Goal: Information Seeking & Learning: Learn about a topic

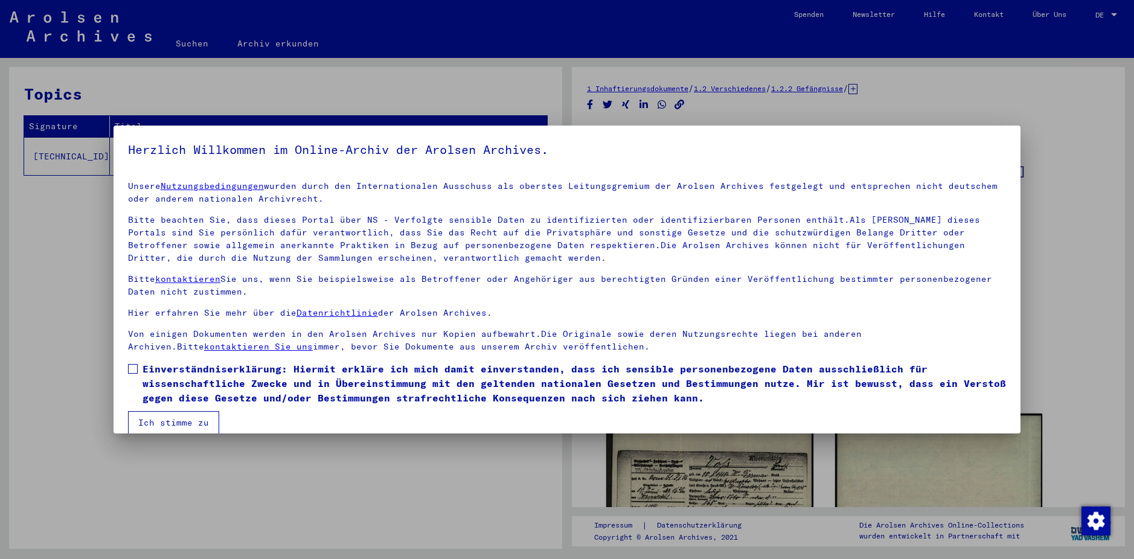
click at [133, 370] on span at bounding box center [133, 369] width 10 height 10
click at [159, 423] on button "Ich stimme zu" at bounding box center [173, 422] width 91 height 23
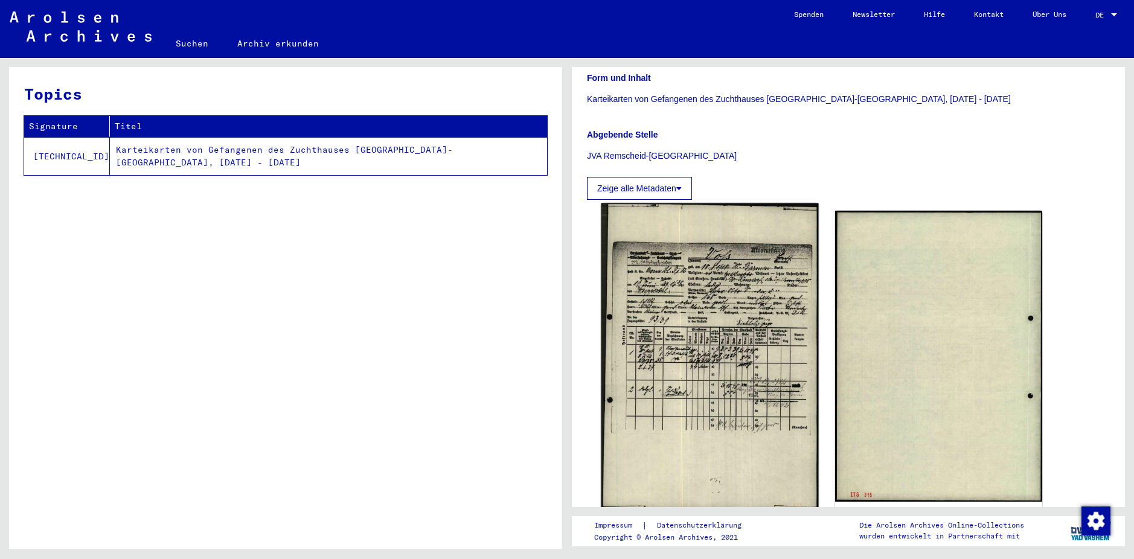
scroll to position [241, 0]
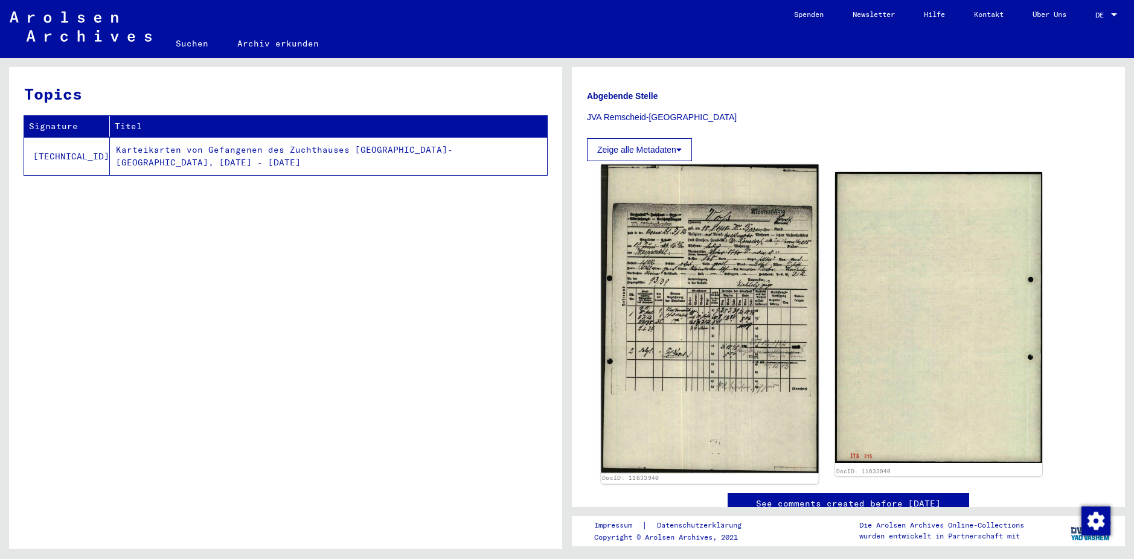
click at [702, 341] on img at bounding box center [709, 319] width 217 height 308
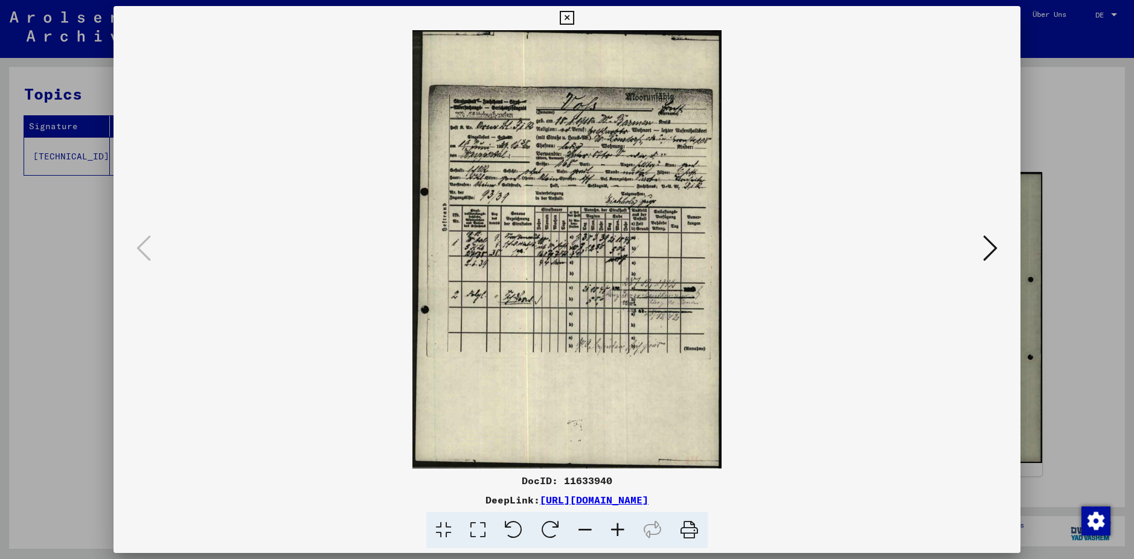
click at [605, 299] on img at bounding box center [567, 249] width 825 height 438
click at [615, 529] on icon at bounding box center [617, 530] width 33 height 37
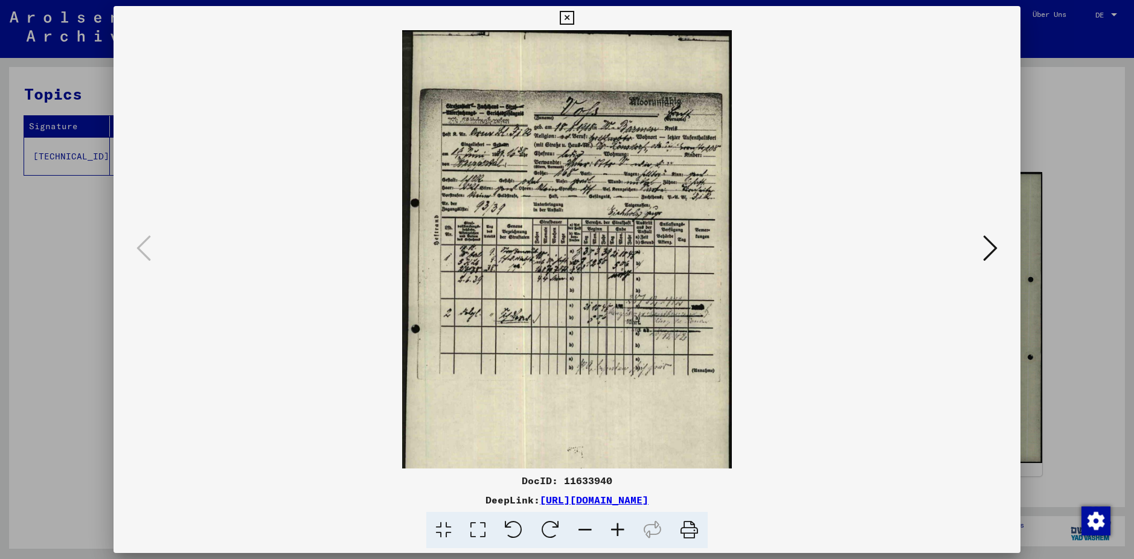
click at [615, 529] on icon at bounding box center [617, 530] width 33 height 37
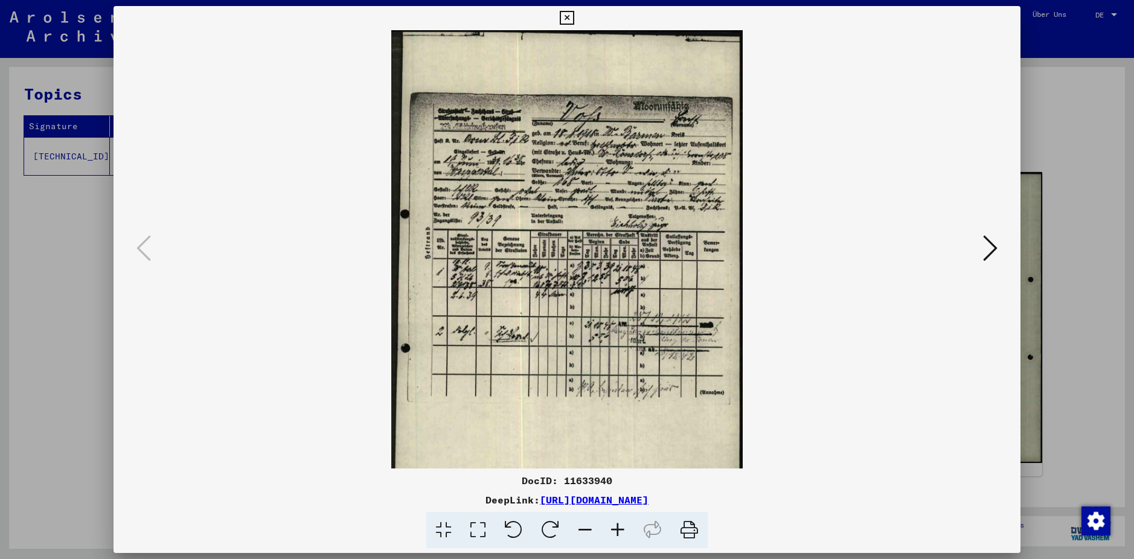
click at [615, 528] on icon at bounding box center [617, 530] width 33 height 37
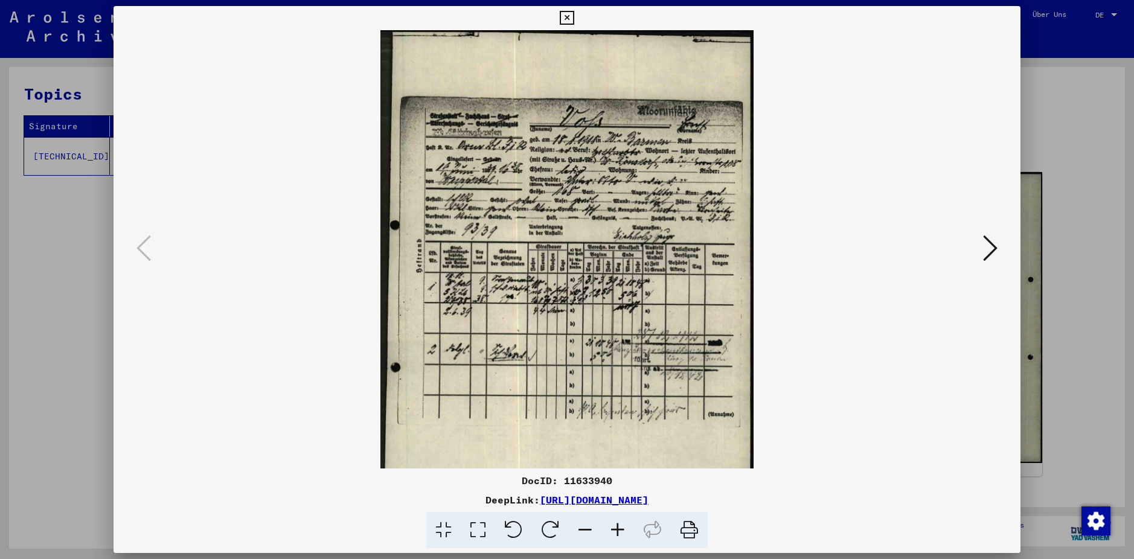
click at [615, 528] on icon at bounding box center [617, 530] width 33 height 37
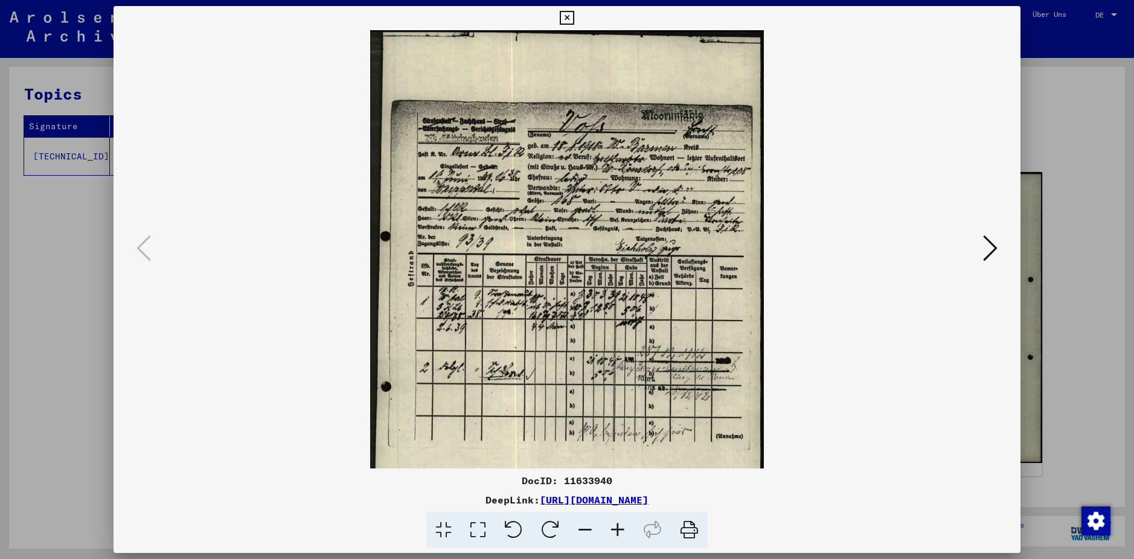
click at [615, 523] on icon at bounding box center [617, 530] width 33 height 37
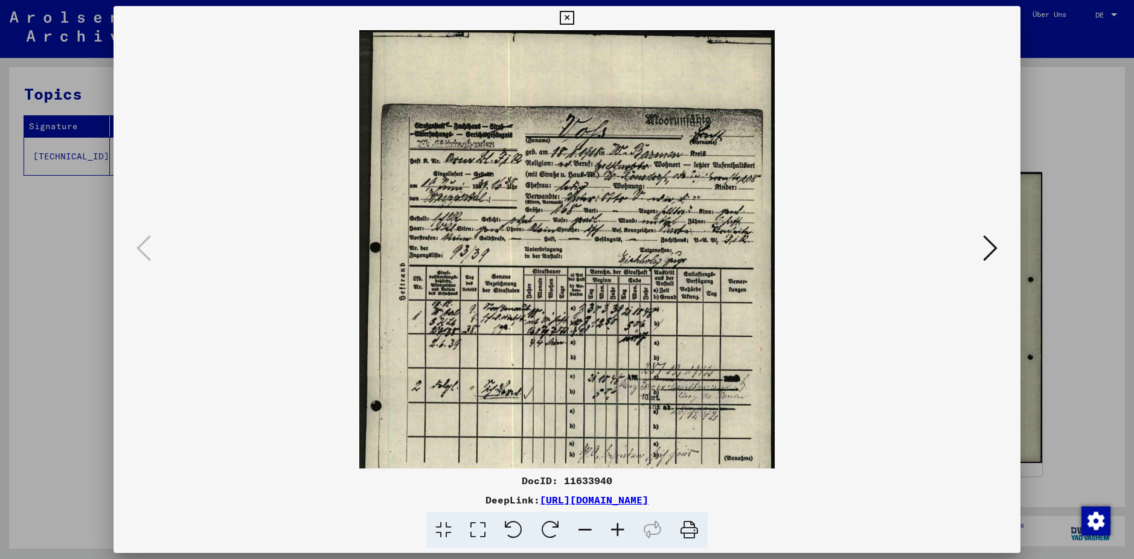
click at [615, 523] on icon at bounding box center [617, 530] width 33 height 37
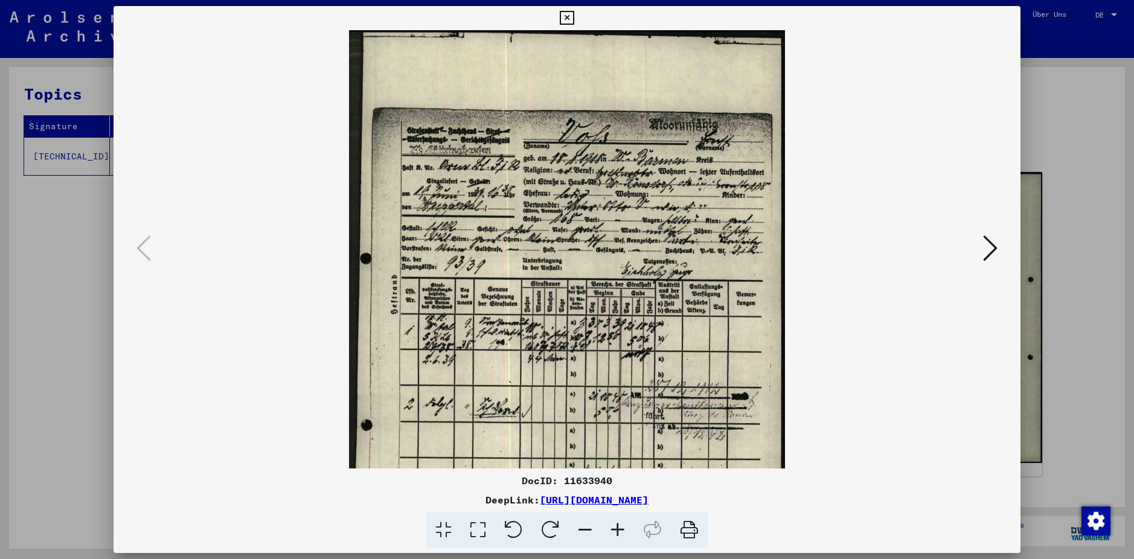
click at [615, 523] on icon at bounding box center [617, 530] width 33 height 37
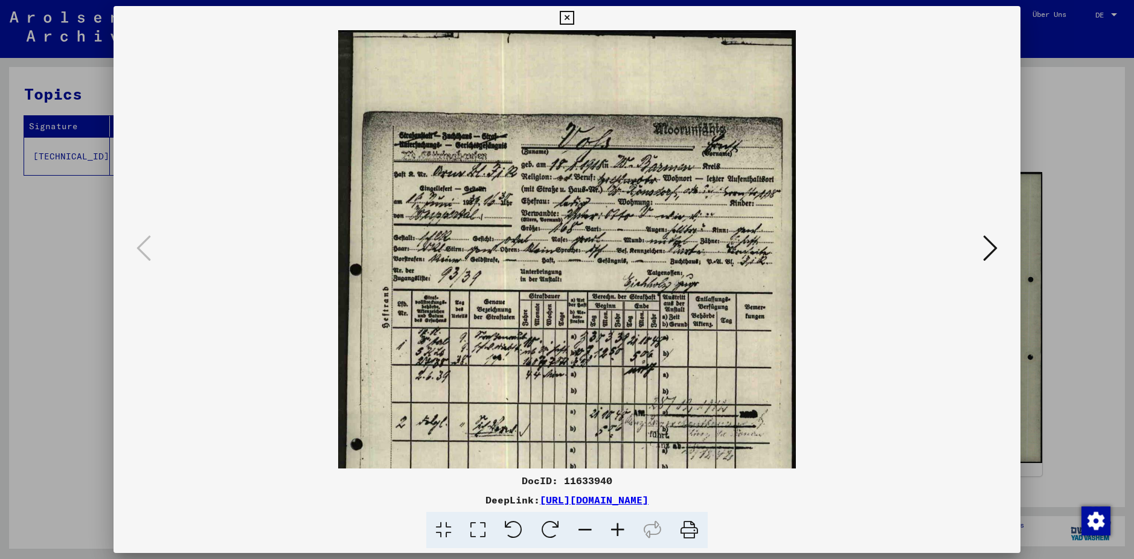
click at [615, 522] on icon at bounding box center [617, 530] width 33 height 37
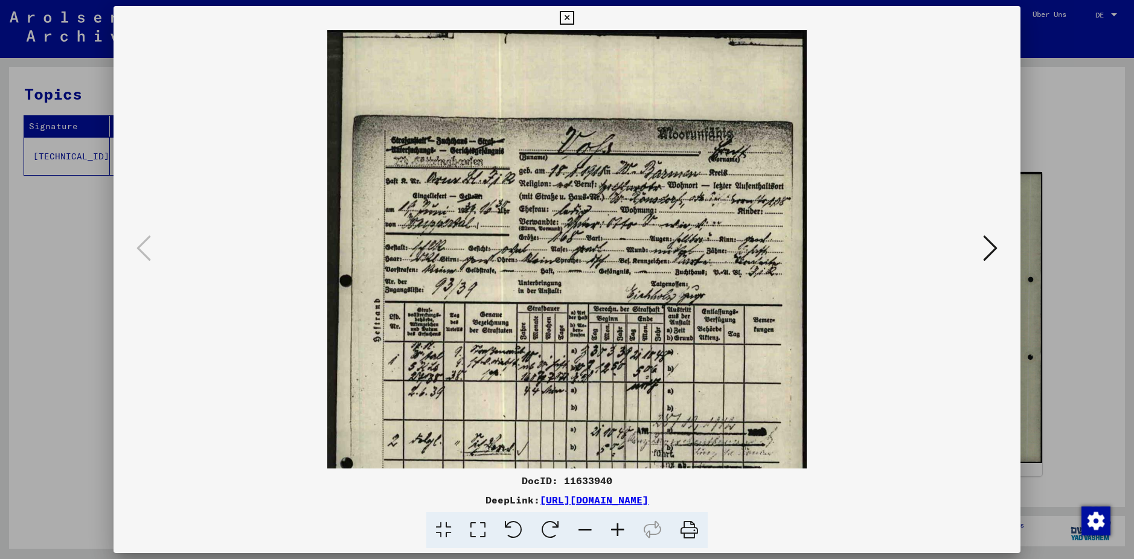
click at [615, 522] on icon at bounding box center [617, 530] width 33 height 37
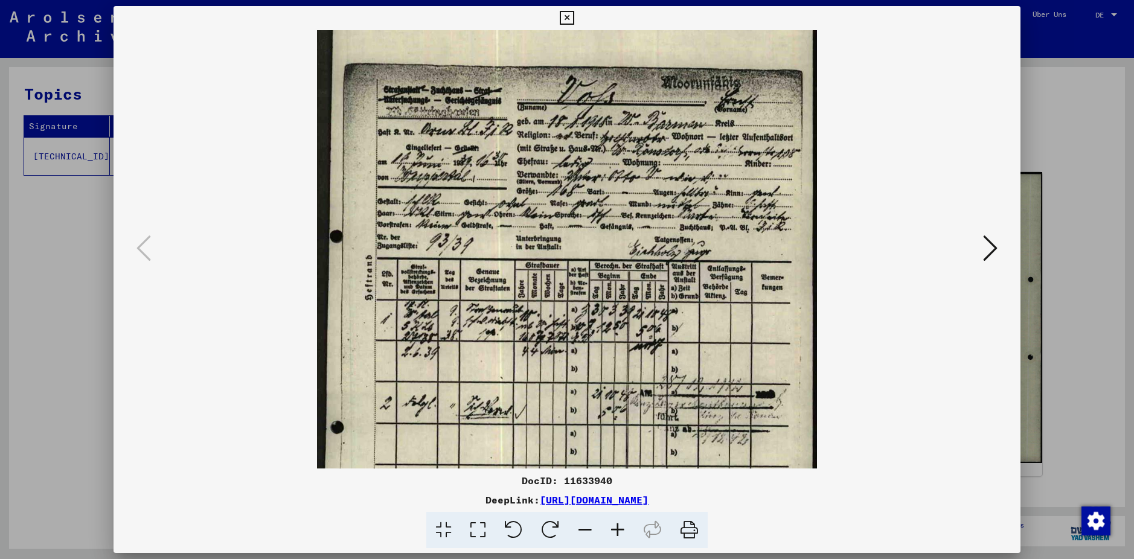
scroll to position [57, 0]
drag, startPoint x: 506, startPoint y: 374, endPoint x: 515, endPoint y: 320, distance: 54.5
click at [515, 320] on img at bounding box center [567, 328] width 500 height 710
